Goal: Understand process/instructions: Learn about a topic

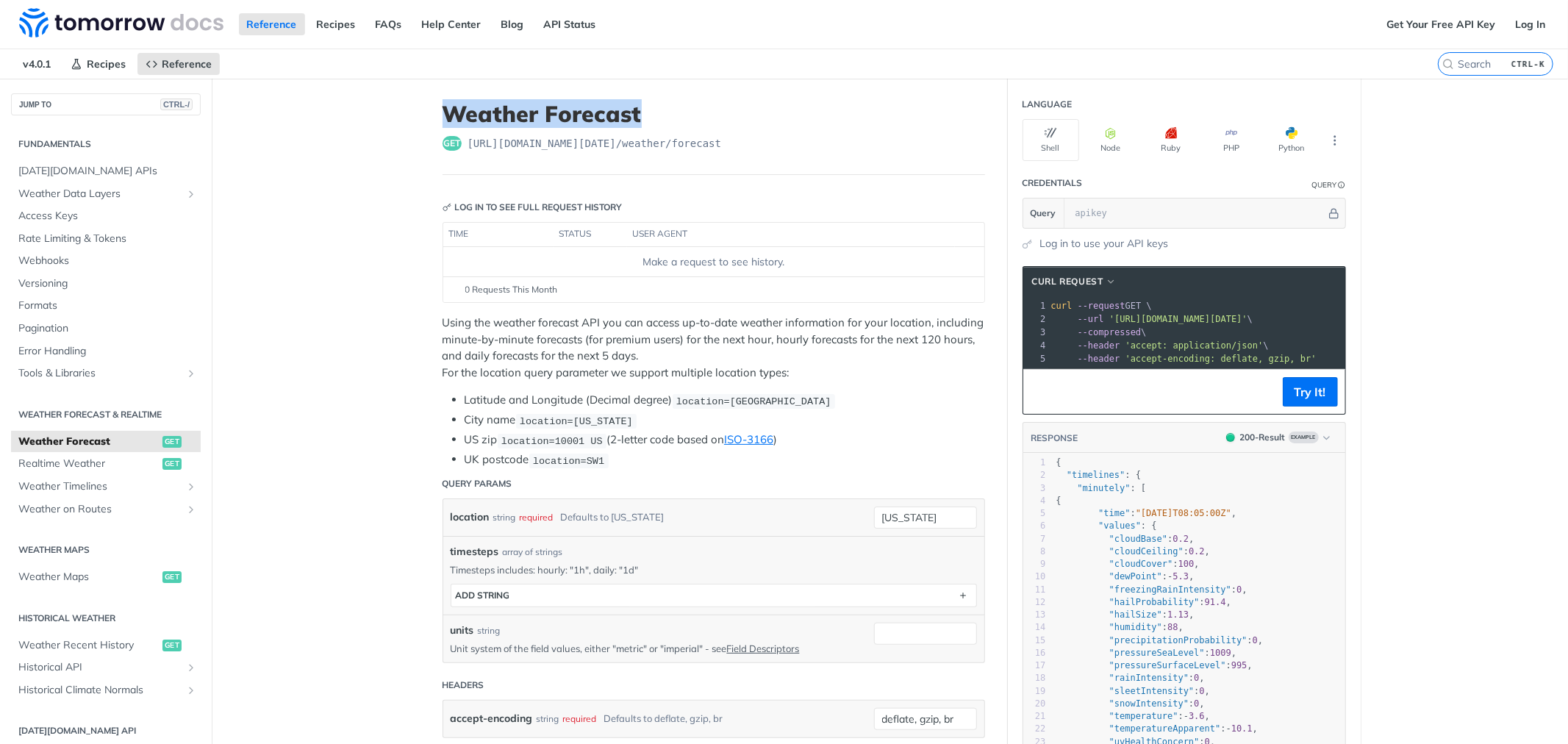
drag, startPoint x: 452, startPoint y: 105, endPoint x: 649, endPoint y: 108, distance: 197.0
click at [649, 108] on h1 "Weather Forecast" at bounding box center [714, 113] width 543 height 26
click at [1094, 147] on button "Node" at bounding box center [1111, 140] width 56 height 42
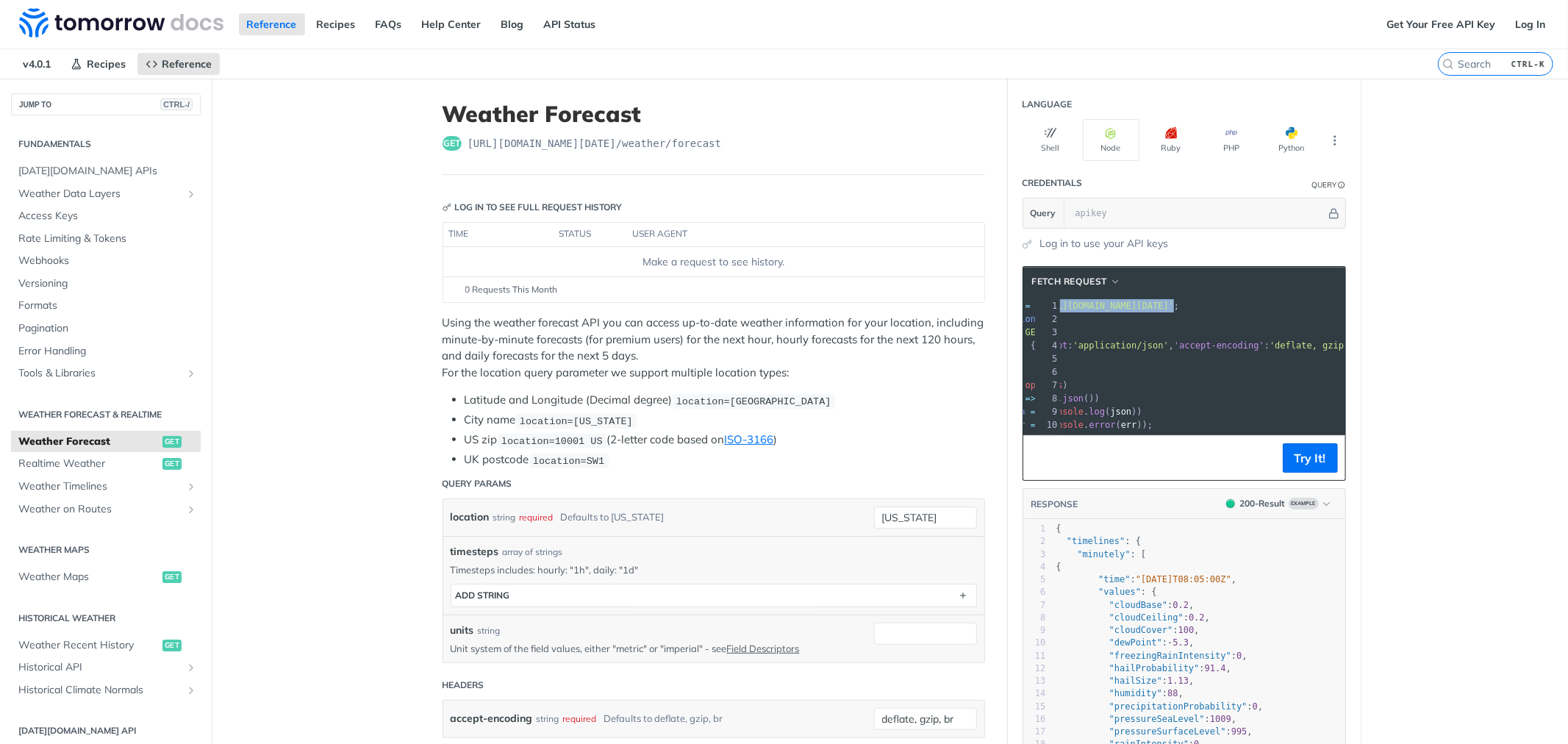
scroll to position [0, 90]
drag, startPoint x: 1108, startPoint y: 305, endPoint x: 1226, endPoint y: 305, distance: 118.0
click at [1174, 305] on span "'https://api.tomorrow.io/v4/weather/forecast?location=new%20york'" at bounding box center [1105, 305] width 138 height 10
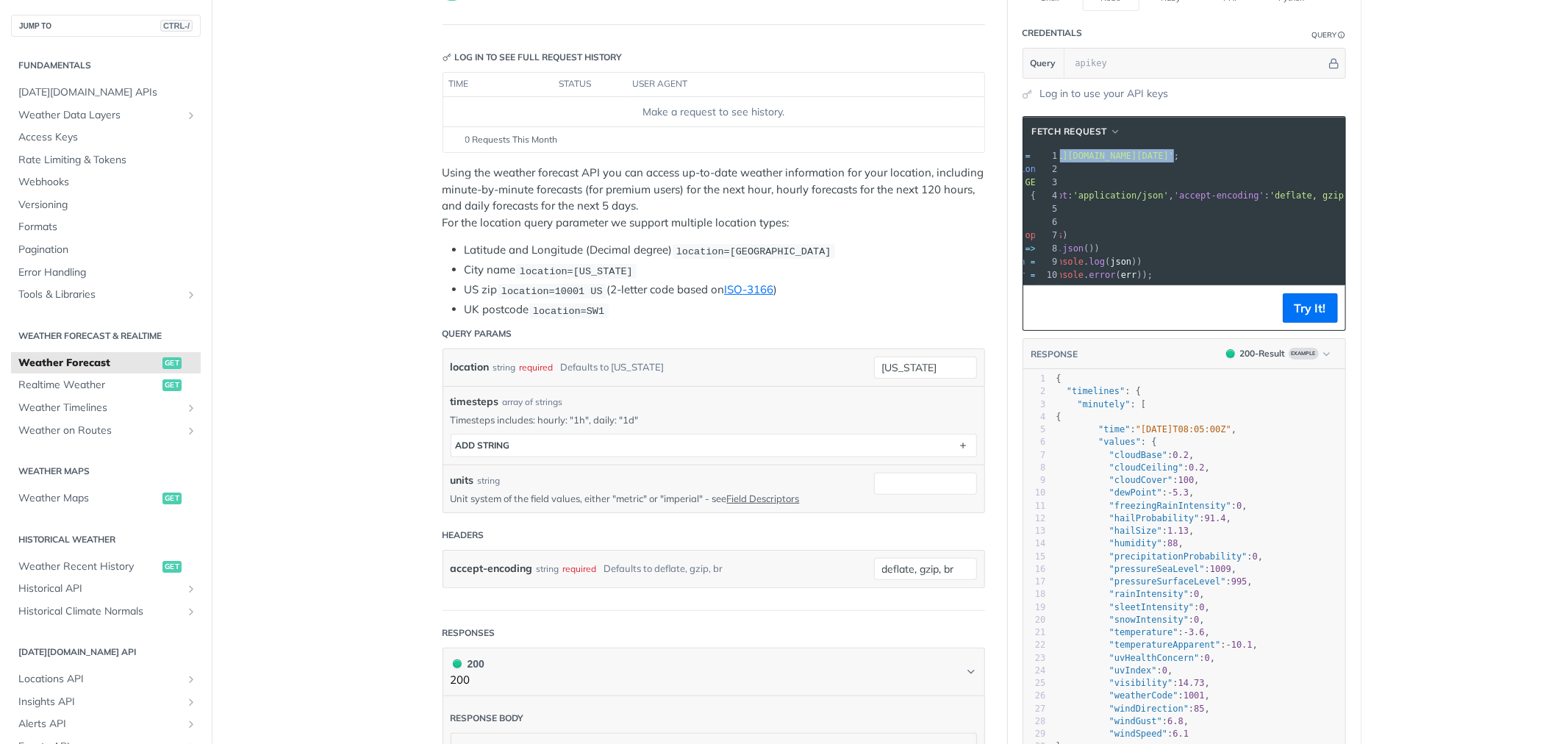
scroll to position [163, 0]
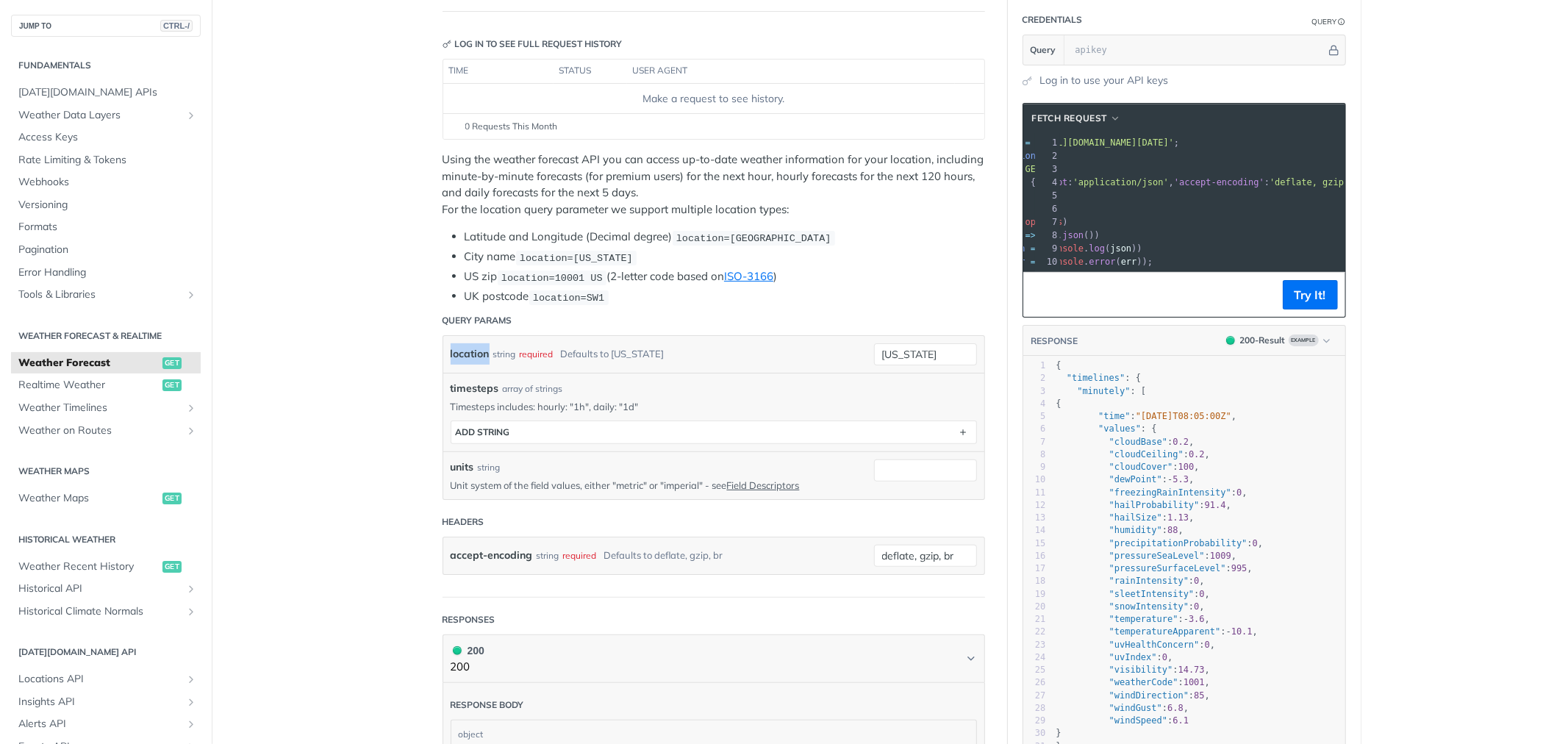
drag, startPoint x: 441, startPoint y: 357, endPoint x: 482, endPoint y: 356, distance: 41.0
click at [482, 356] on div "location string required Defaults to new york new york" at bounding box center [714, 354] width 541 height 37
copy label "location"
drag, startPoint x: 444, startPoint y: 387, endPoint x: 485, endPoint y: 393, distance: 41.4
click at [485, 393] on span "timesteps" at bounding box center [474, 388] width 49 height 15
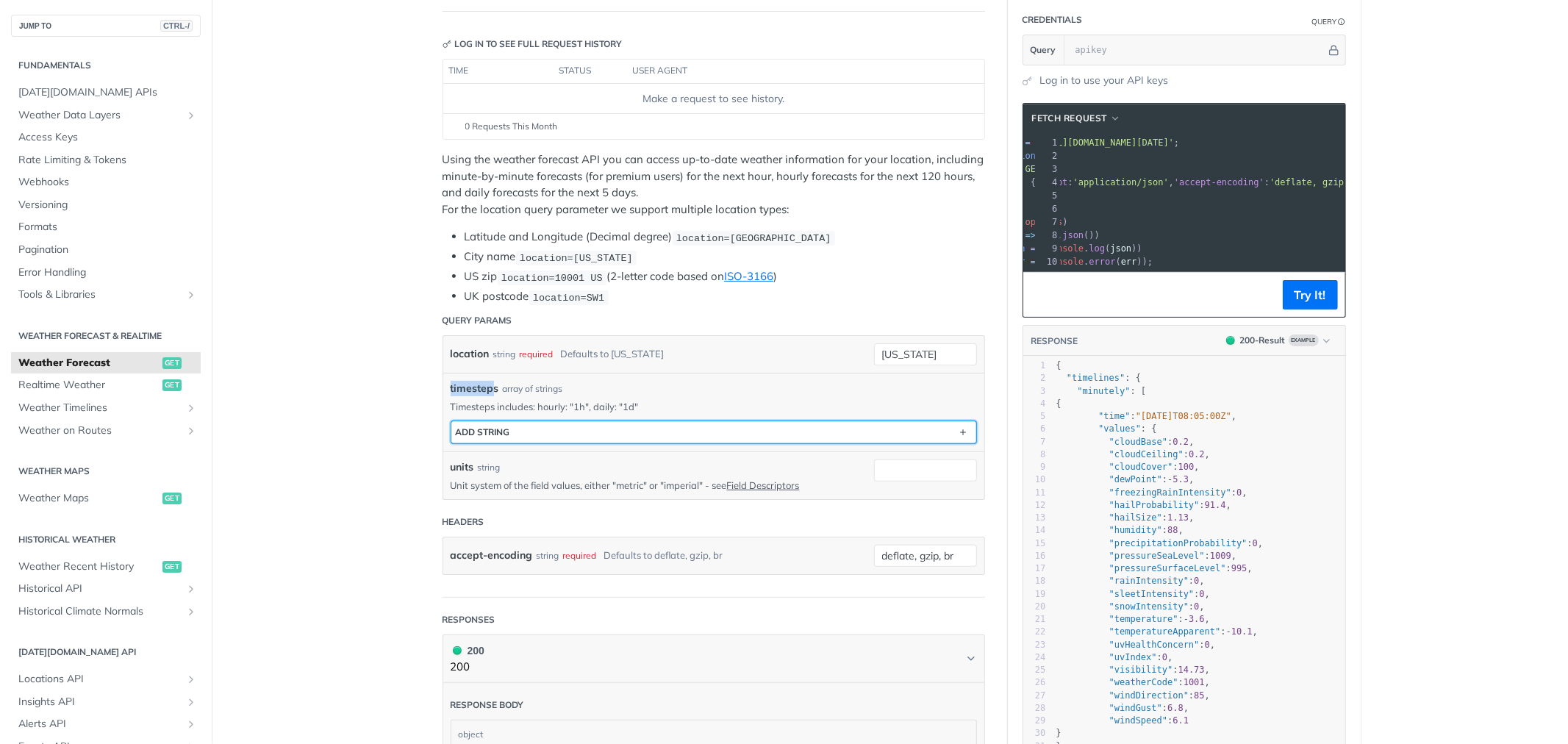
click at [941, 432] on button "ADD string" at bounding box center [713, 433] width 525 height 22
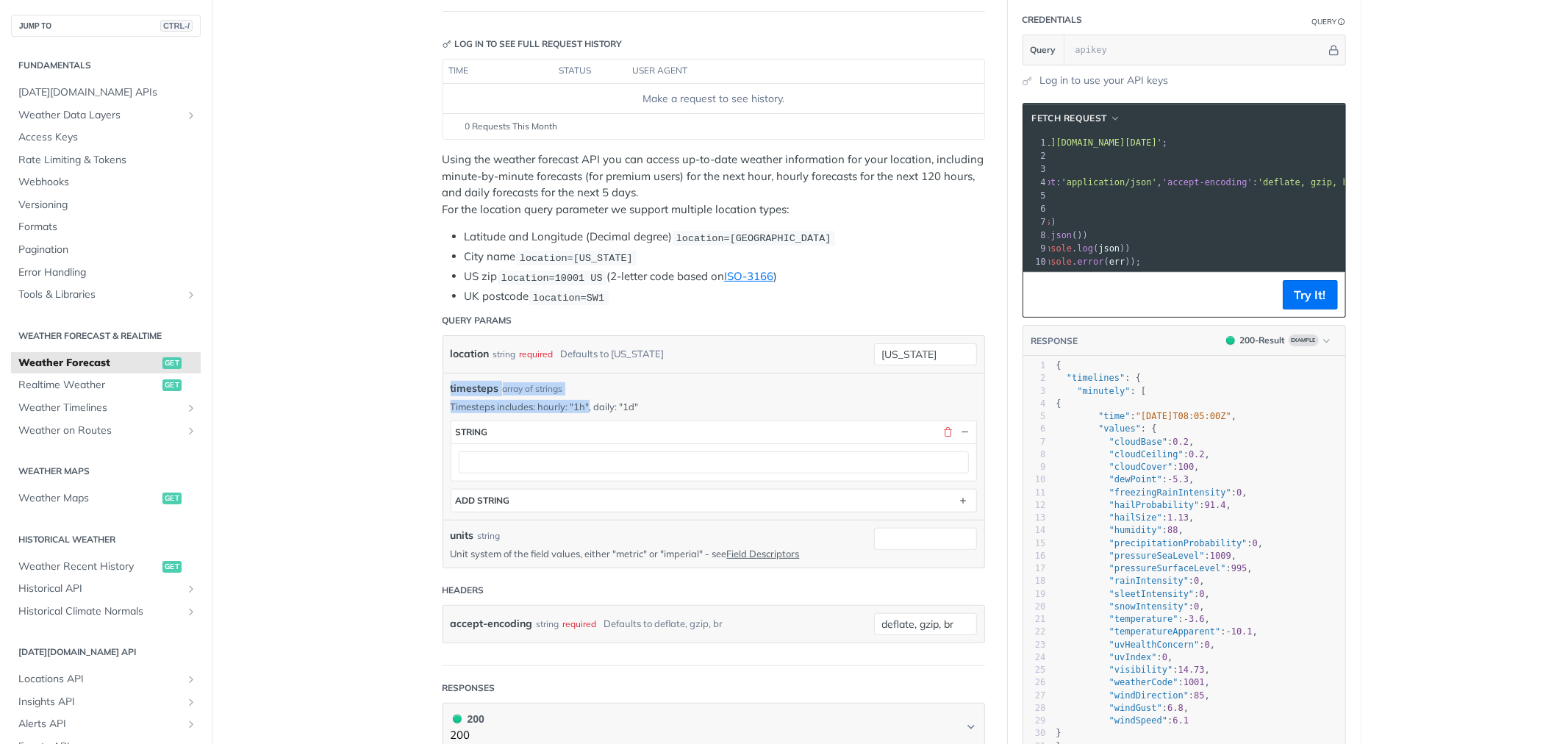
drag, startPoint x: 584, startPoint y: 402, endPoint x: 437, endPoint y: 385, distance: 148.0
click at [444, 385] on div "timesteps array of strings Timesteps includes: hourly: "1h", daily: "1d" timest…" at bounding box center [714, 446] width 541 height 147
copy div "timesteps array of strings Timesteps includes: hourly: "1h""
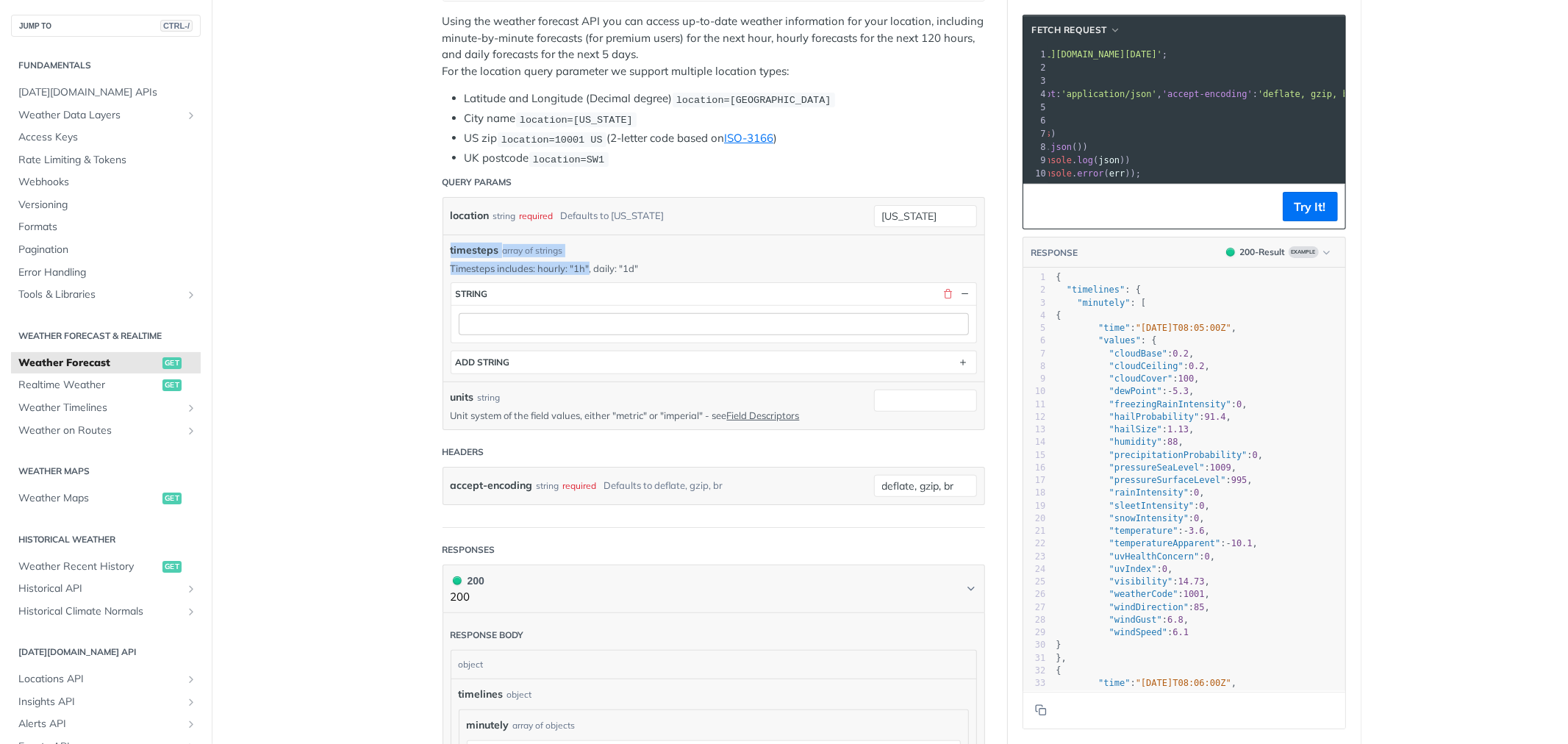
scroll to position [408, 0]
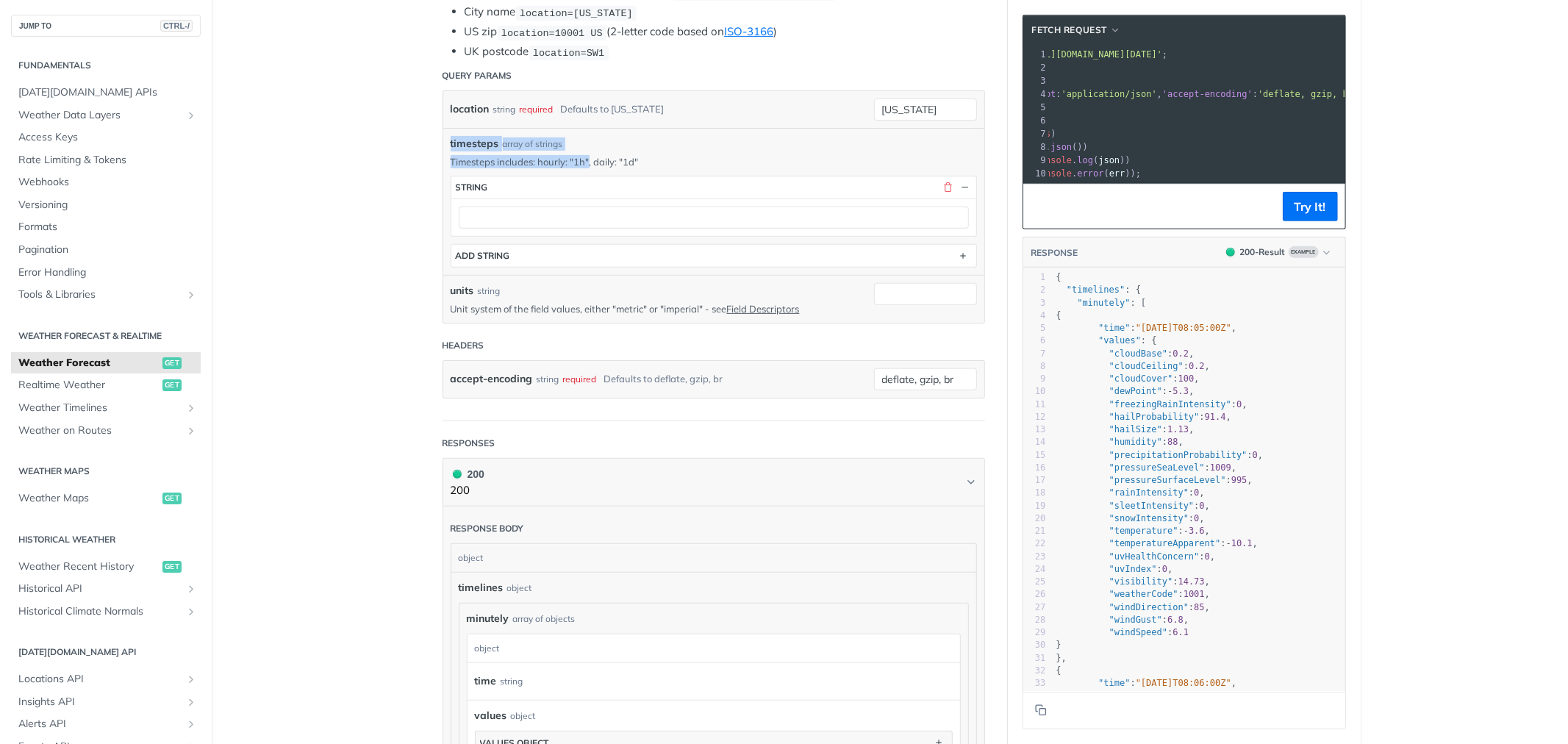
click at [456, 288] on label "units" at bounding box center [462, 291] width 24 height 15
click at [874, 288] on input "units" at bounding box center [926, 294] width 103 height 22
click at [456, 288] on label "units" at bounding box center [462, 291] width 24 height 15
click at [874, 288] on input "units" at bounding box center [926, 294] width 103 height 22
copy label "units"
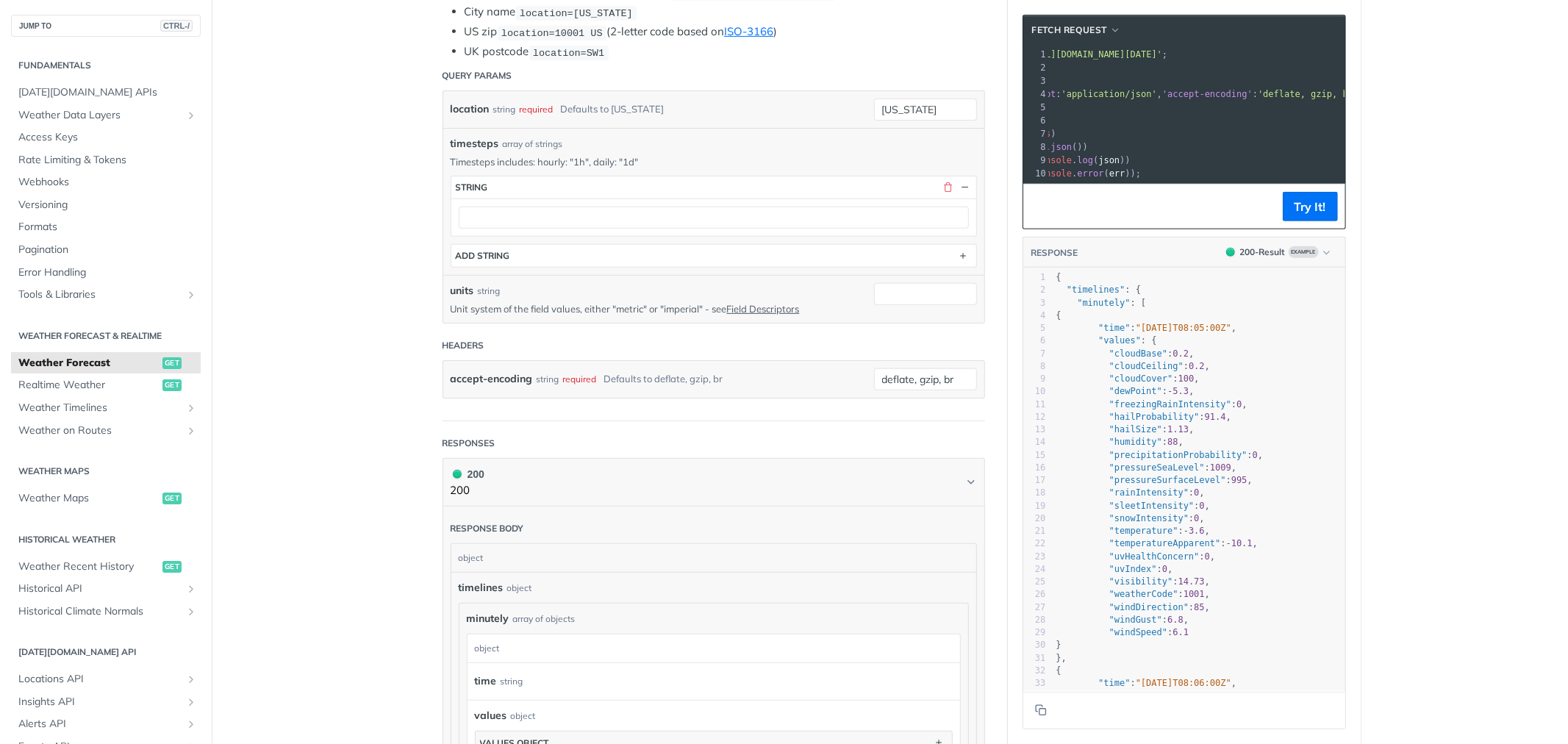
click at [678, 305] on p "Unit system of the field values, either "metric" or "imperial" - see Field Desc…" at bounding box center [651, 309] width 402 height 14
click at [679, 305] on p "Unit system of the field values, either "metric" or "imperial" - see Field Desc…" at bounding box center [651, 309] width 402 height 14
copy p "imperial"
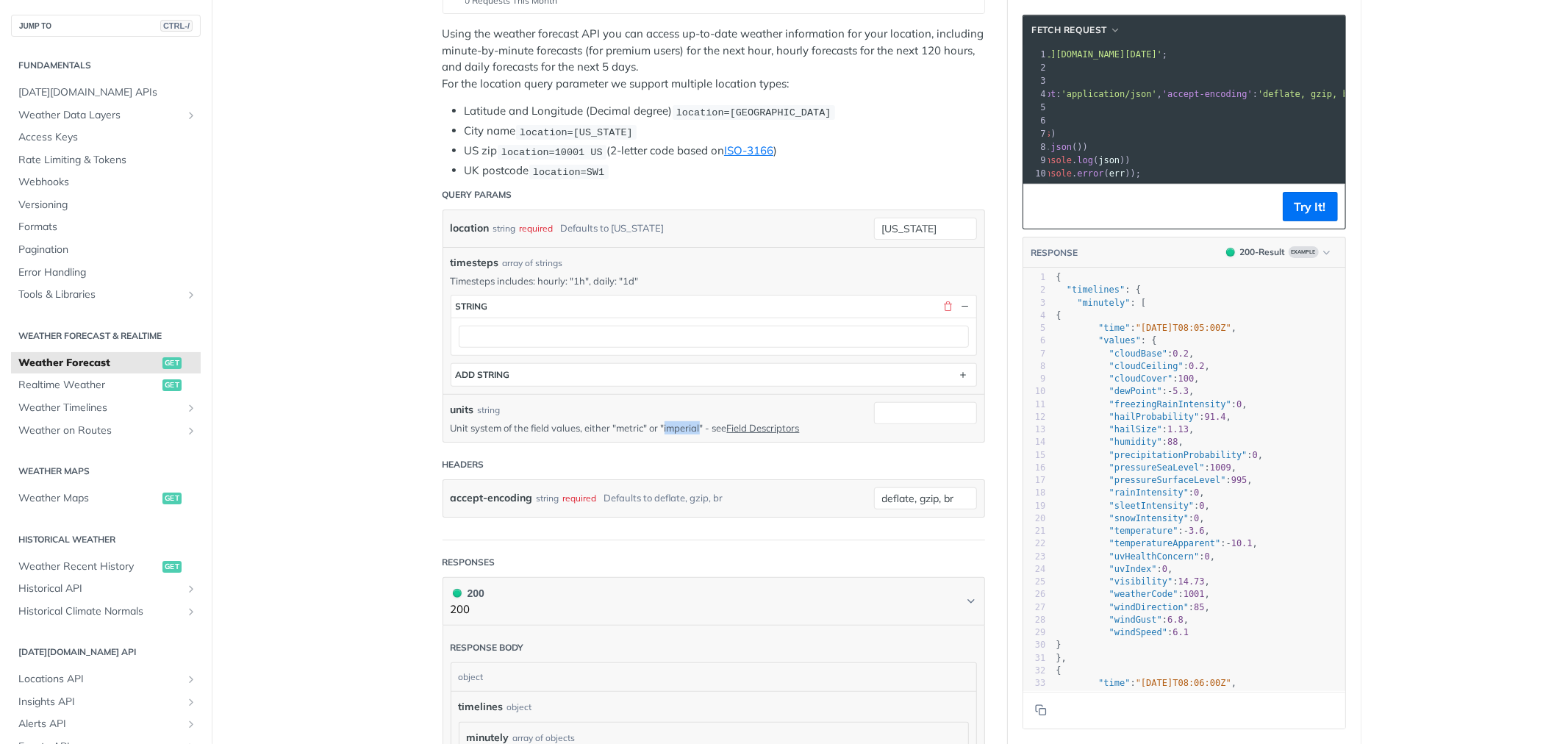
scroll to position [327, 0]
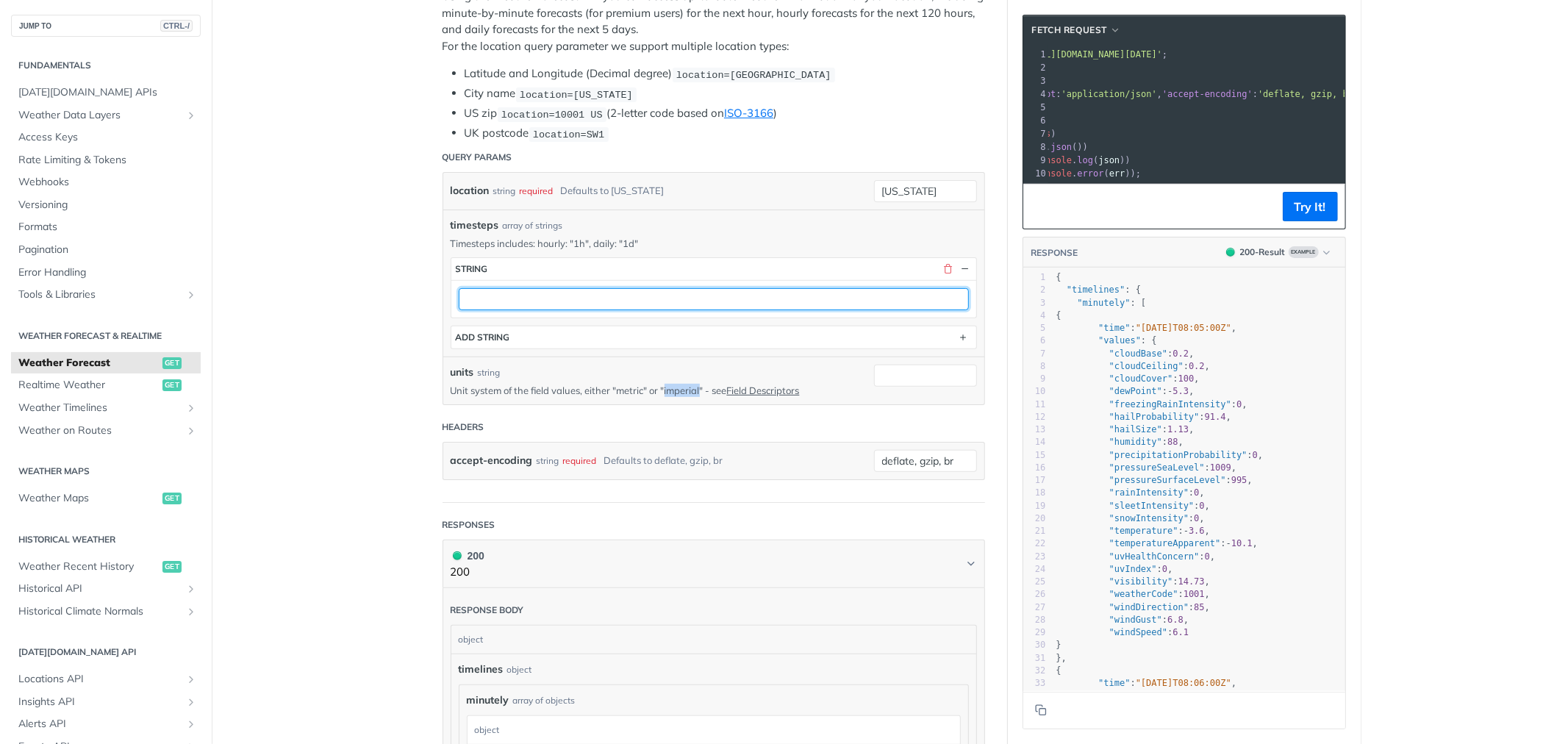
click at [636, 292] on input "text" at bounding box center [714, 299] width 510 height 22
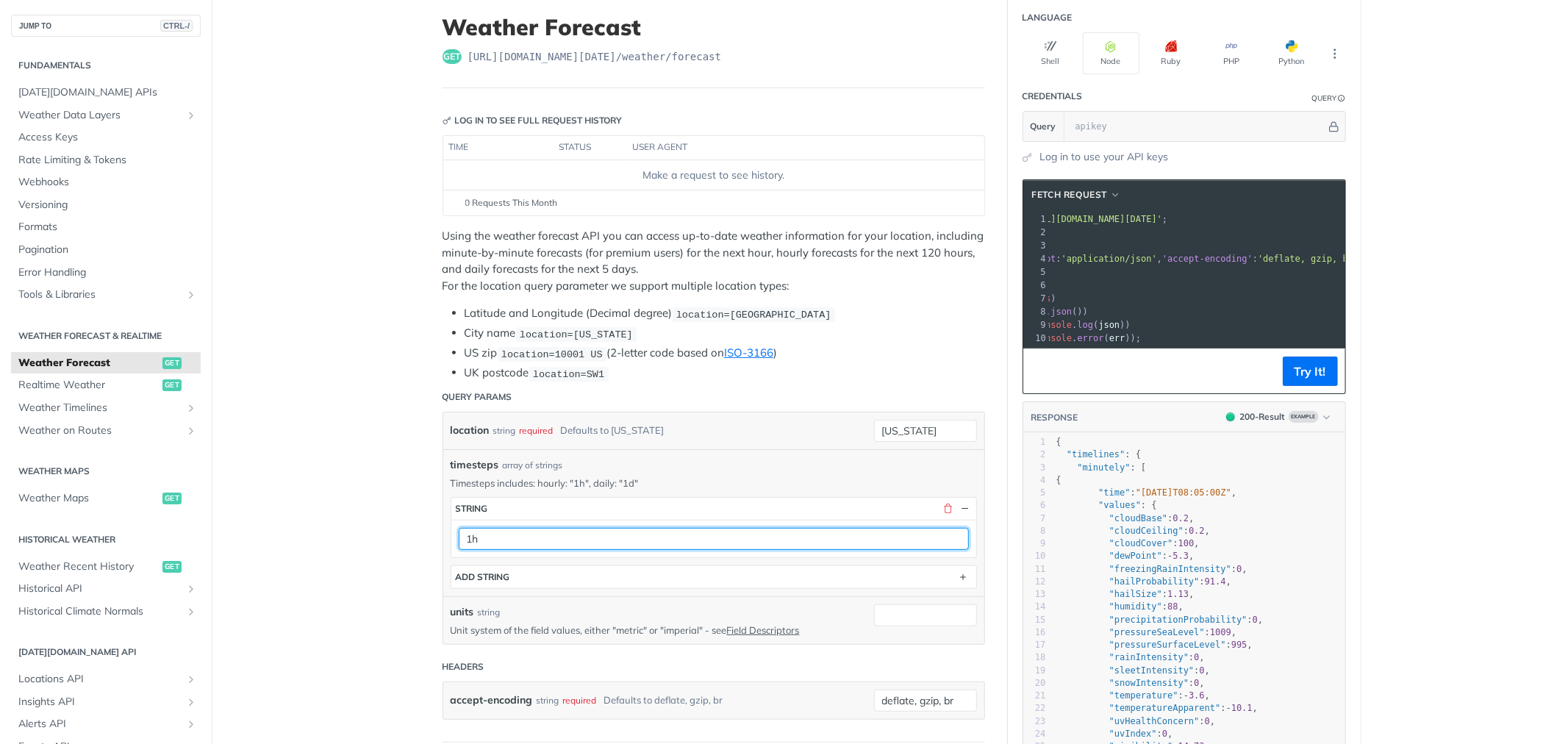
scroll to position [82, 0]
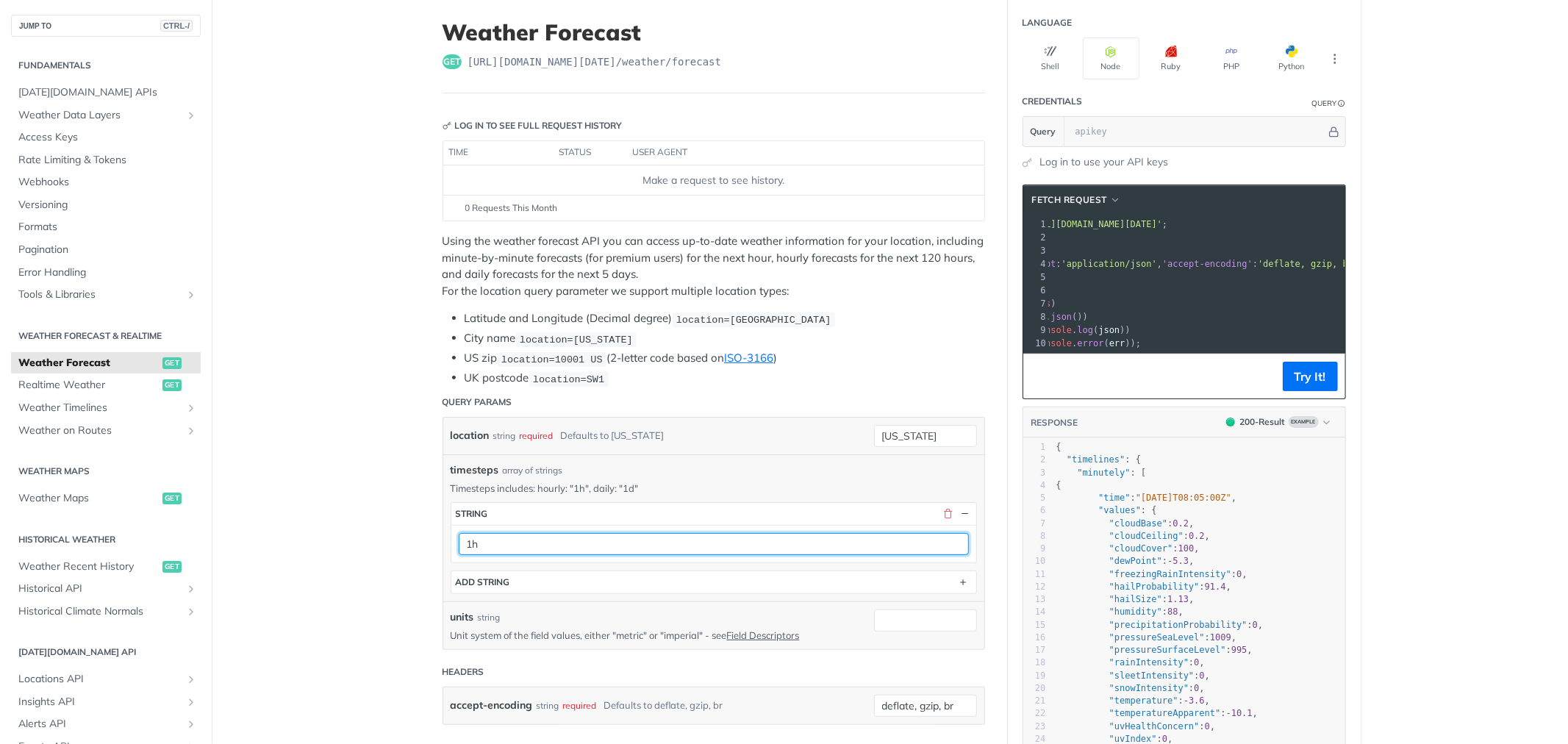
type input "1h"
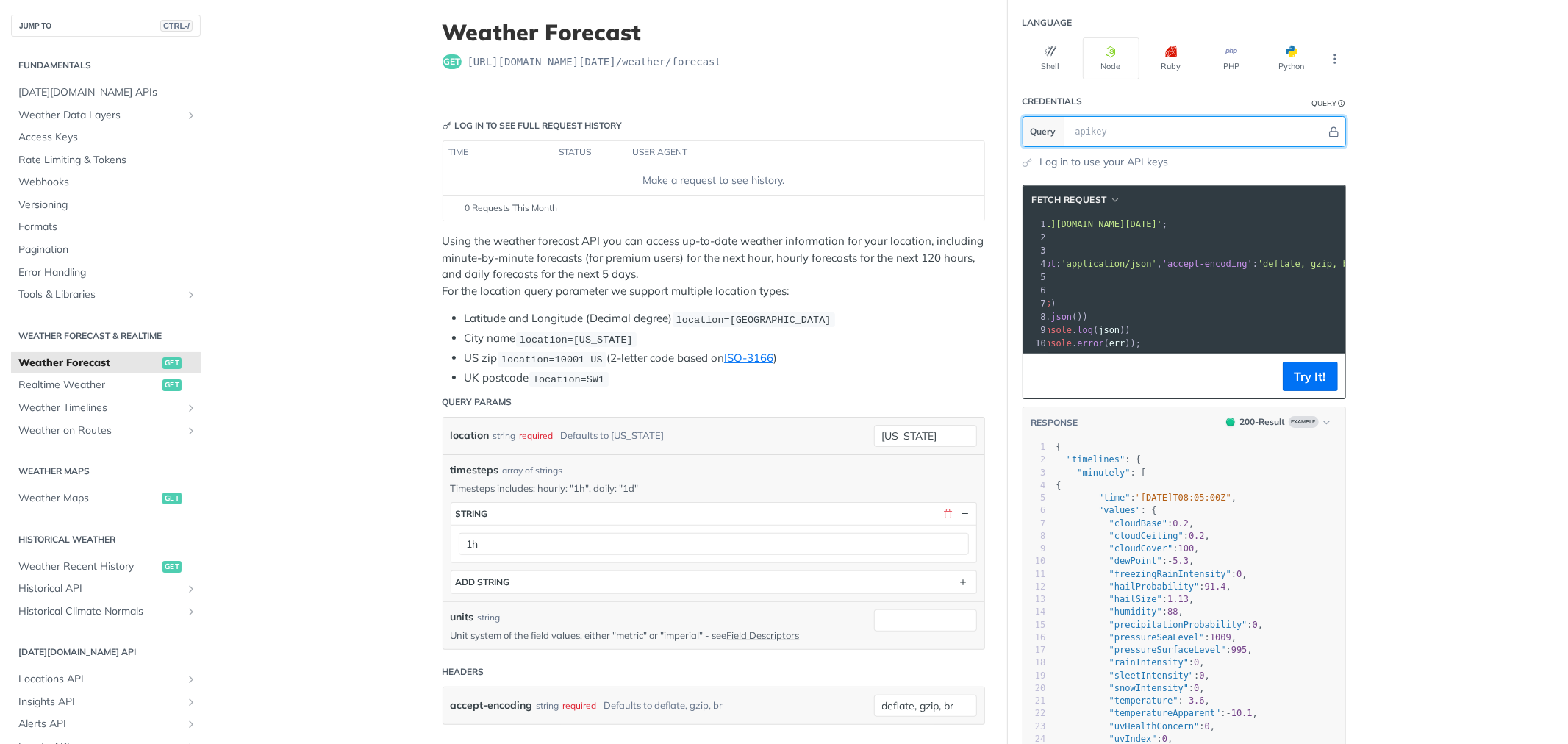
click at [1098, 135] on input "text" at bounding box center [1197, 131] width 258 height 29
paste input "Gcyz6ypPHRNAAzVP0G8kwxd8eC7MakK5"
type input "Gcyz6ypPHRNAAzVP0G8kwxd8eC7MakK5"
click at [680, 633] on p "Unit system of the field values, either "metric" or "imperial" - see Field Desc…" at bounding box center [651, 636] width 402 height 14
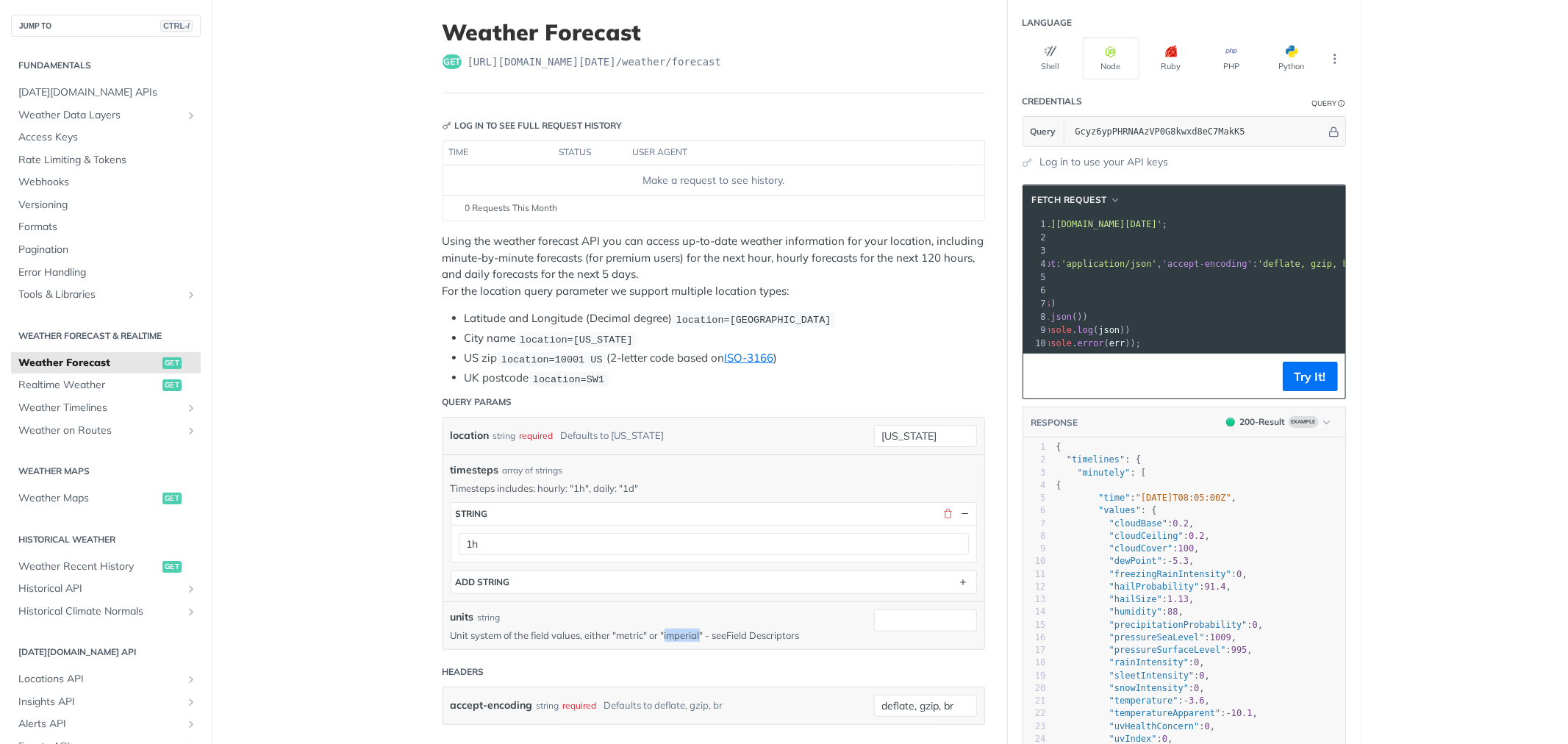
copy p "imperial"
click at [890, 619] on input "units" at bounding box center [926, 620] width 103 height 22
paste input "imperial"
type input "imperial"
click at [1307, 391] on button "Try It!" at bounding box center [1310, 376] width 55 height 29
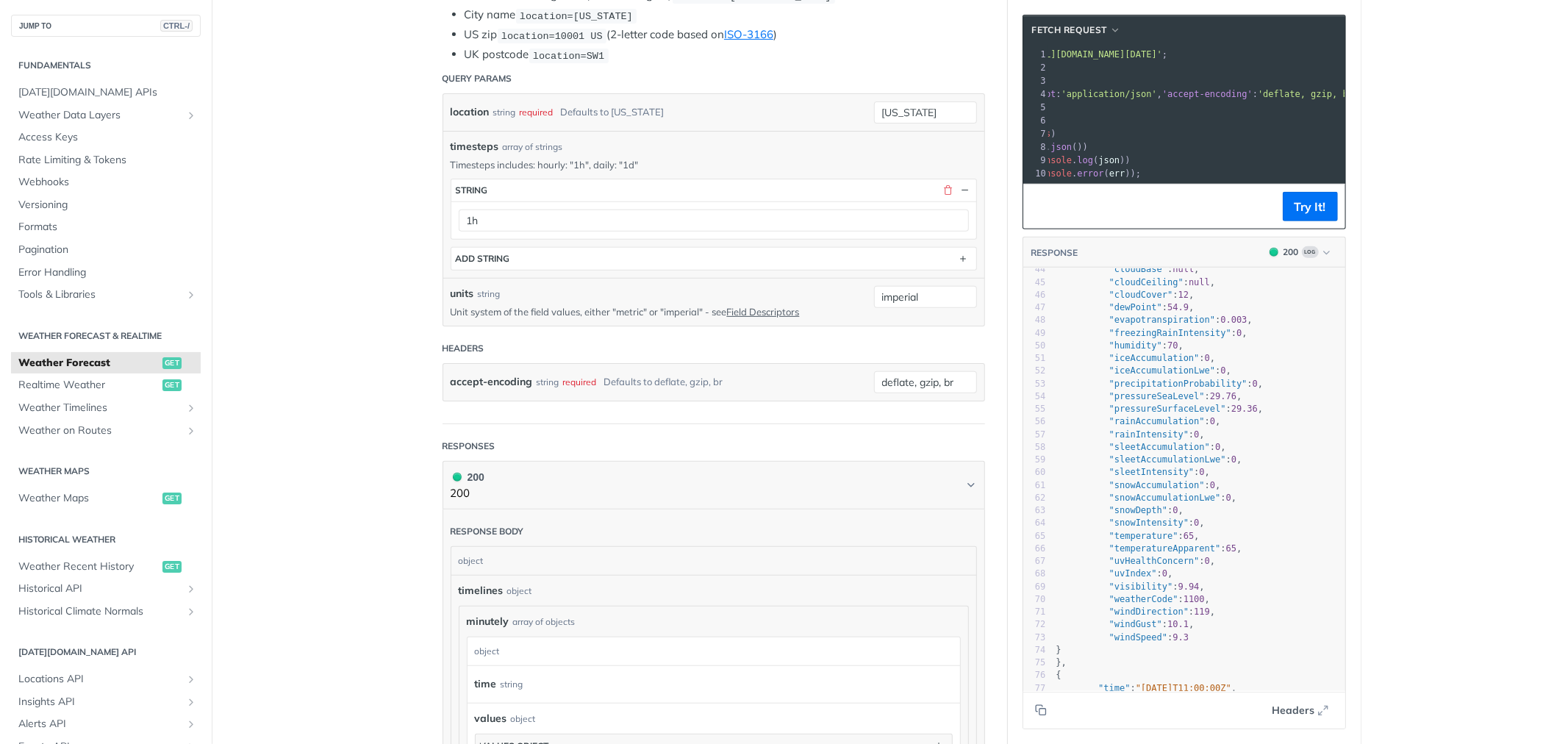
scroll to position [0, 0]
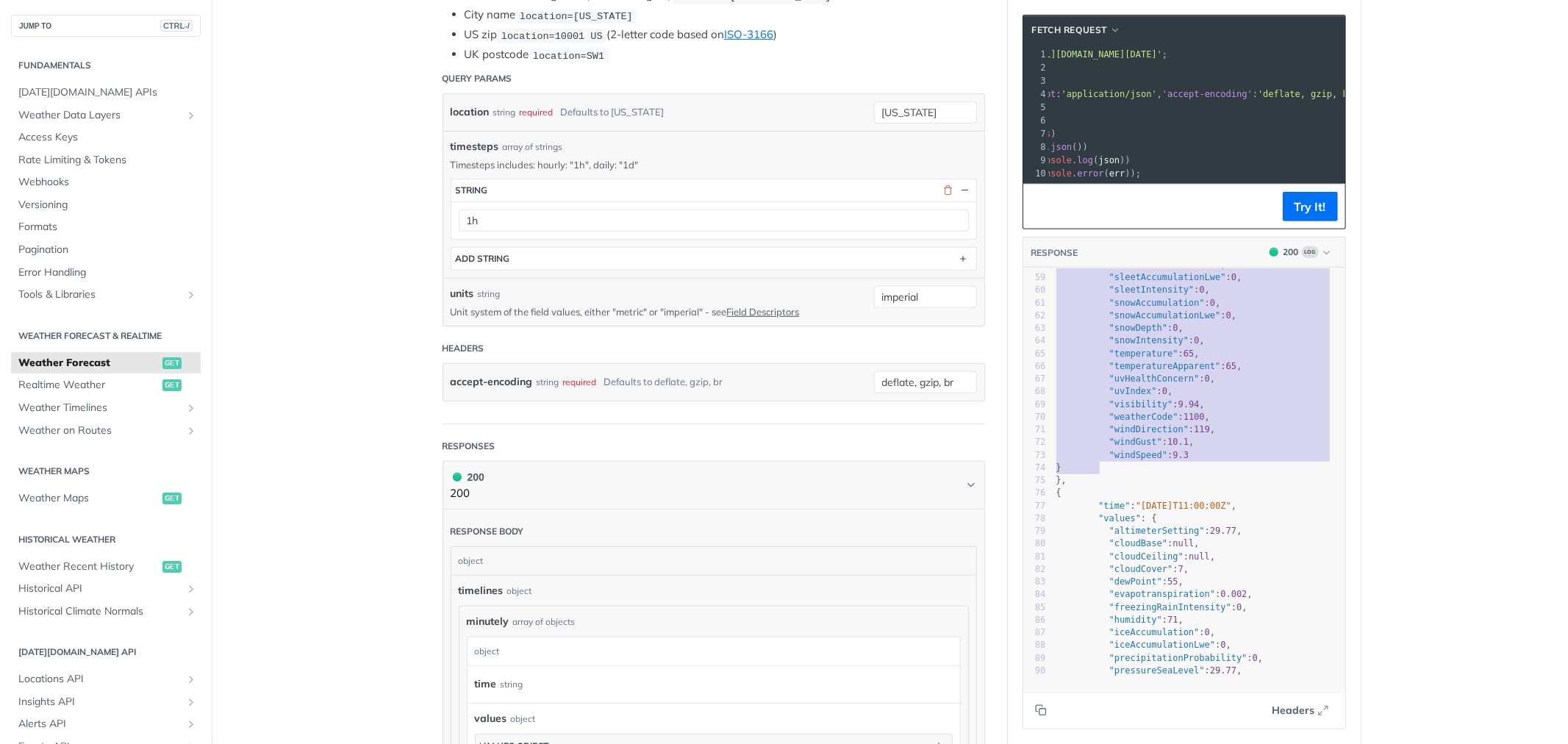
type textarea ""timelines": { "hourly": [ { "time": "2025-09-04T09:00:00Z", "values": { "altim…"
drag, startPoint x: 1059, startPoint y: 298, endPoint x: 1092, endPoint y: 490, distance: 194.8
